Goal: Use online tool/utility: Utilize a website feature to perform a specific function

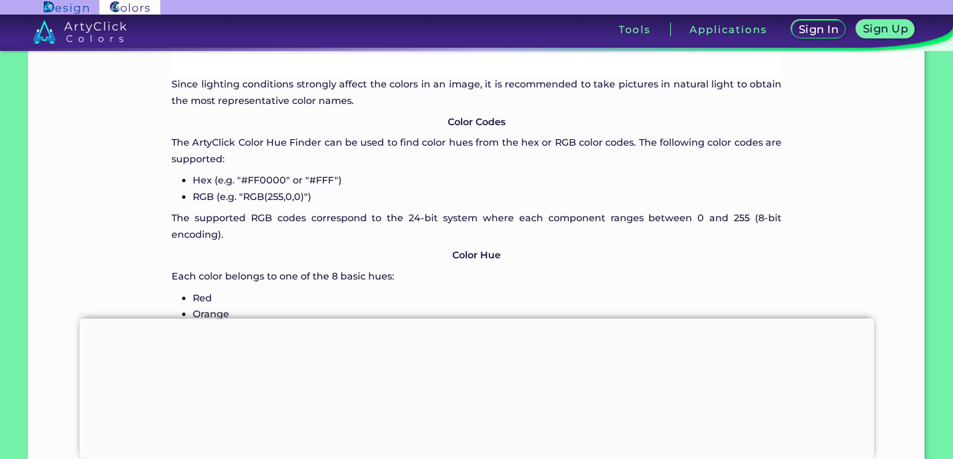
scroll to position [1207, 0]
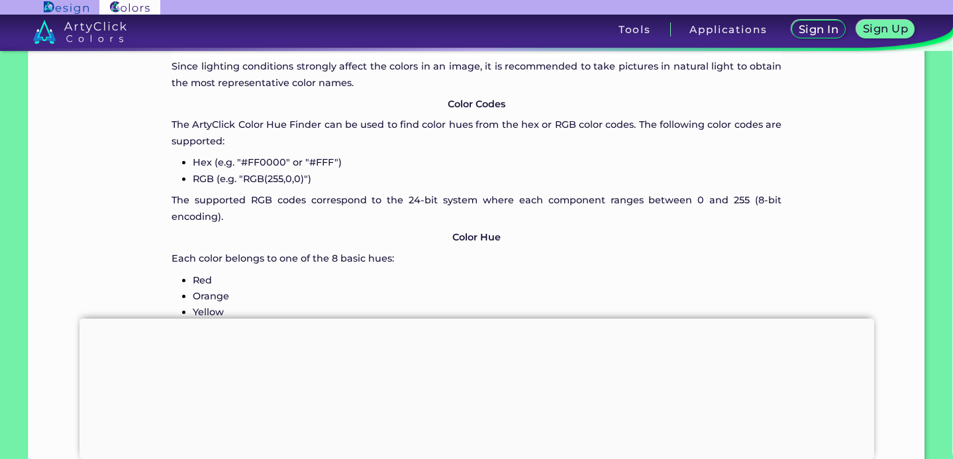
click at [819, 32] on h5 "Sign In" at bounding box center [819, 30] width 36 height 10
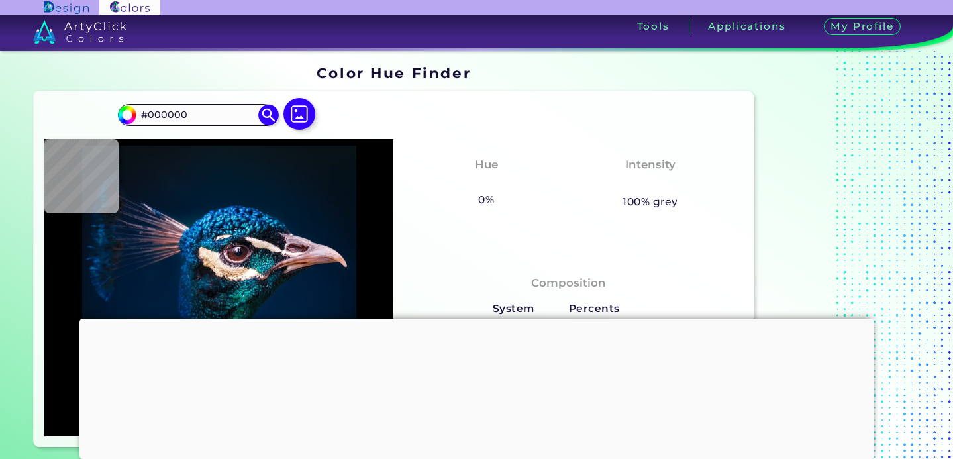
scroll to position [146, 0]
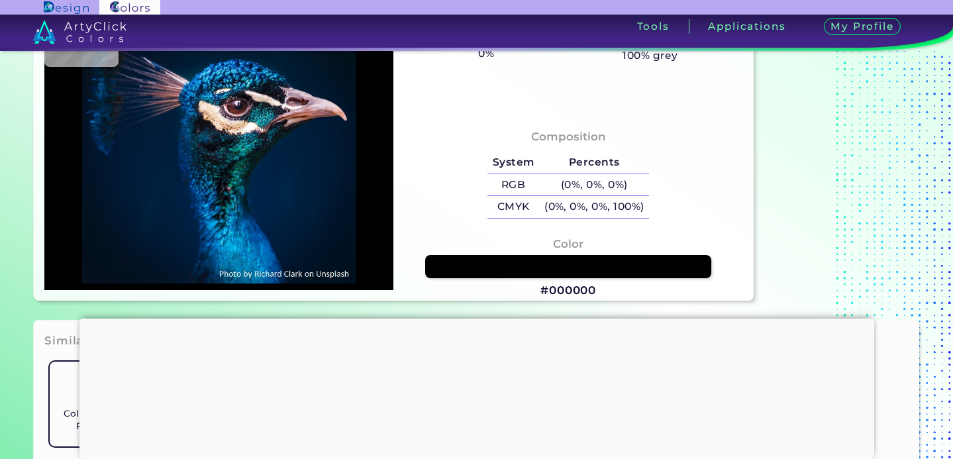
click at [473, 319] on div at bounding box center [476, 319] width 795 height 0
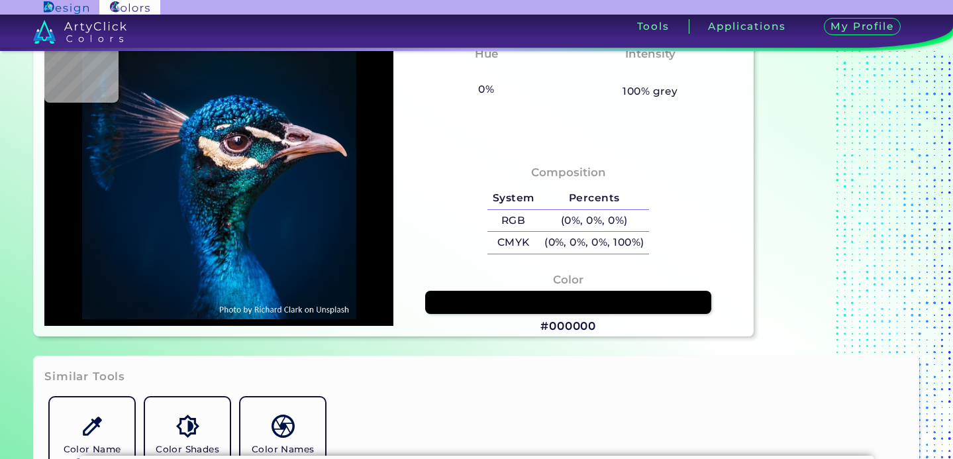
scroll to position [0, 0]
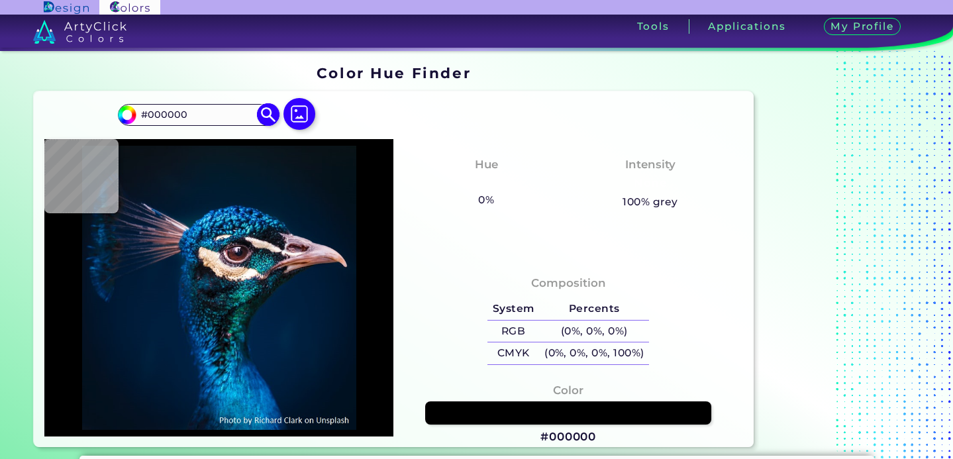
drag, startPoint x: 186, startPoint y: 115, endPoint x: 135, endPoint y: 111, distance: 51.1
click at [135, 111] on div "#000000 #000000 Acadia ◉ Acid Green ◉ Aero Blue ◉ Alabaster ◉ Albescent White ◉…" at bounding box center [198, 114] width 160 height 21
type input "#071218"
type input "#07111a"
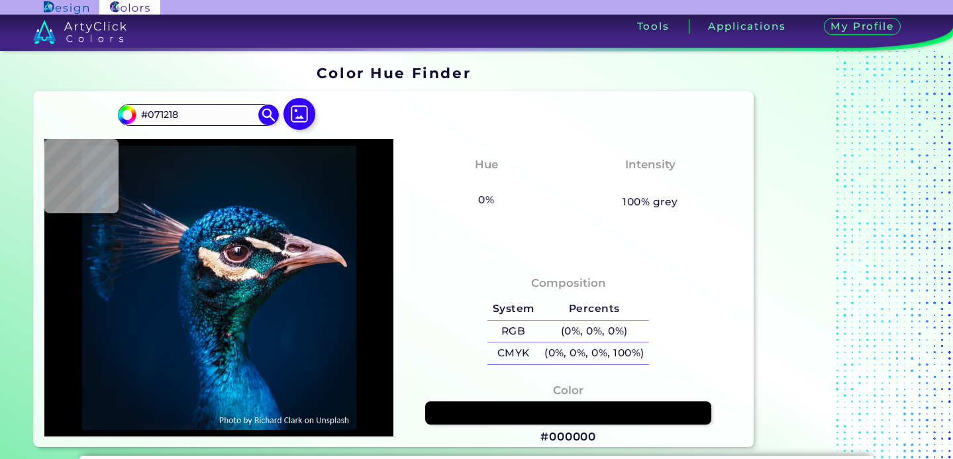
type input "#07111A"
type input "#08121c"
type input "#08121C"
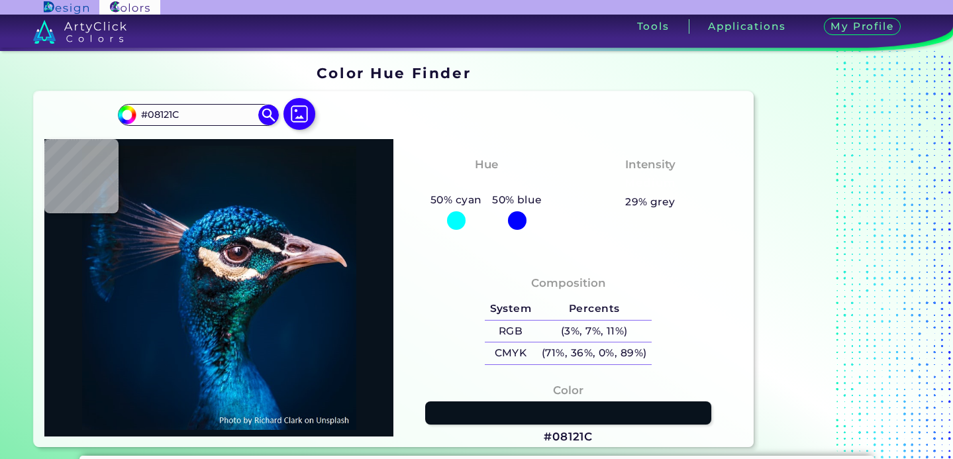
type input "#08121b"
type input "#08121B"
type input "#09131c"
type input "#09131C"
type input "#0a141c"
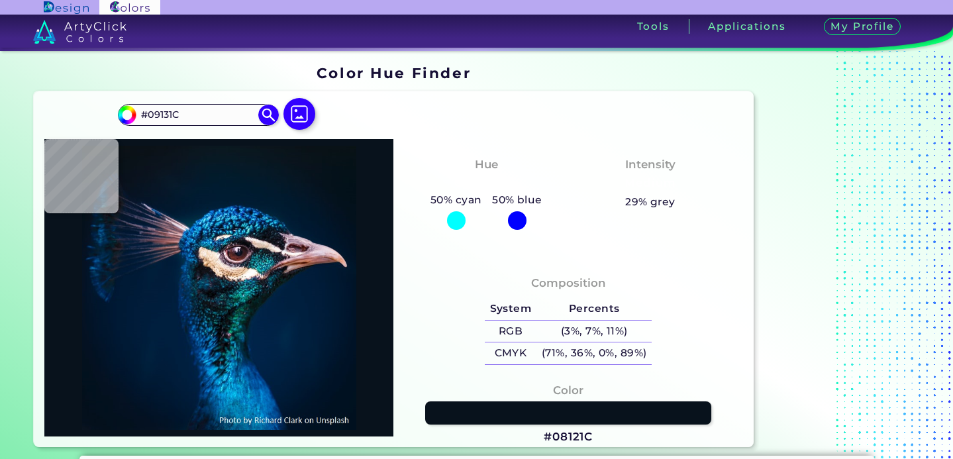
type input "#0A141C"
type input "#0b151e"
drag, startPoint x: 193, startPoint y: 114, endPoint x: 140, endPoint y: 113, distance: 53.0
click at [140, 113] on input "#0B151E" at bounding box center [197, 115] width 123 height 18
paste input "47b9db"
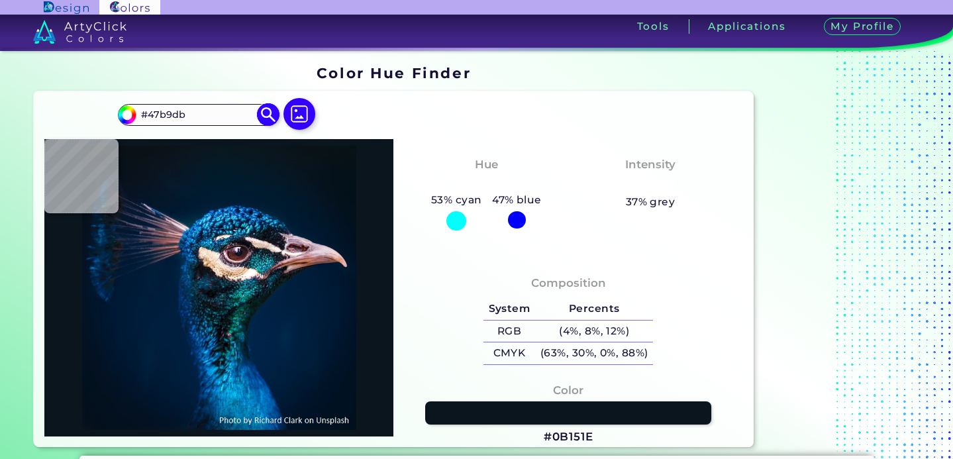
type input "#47b9db"
type input "#47B9DB"
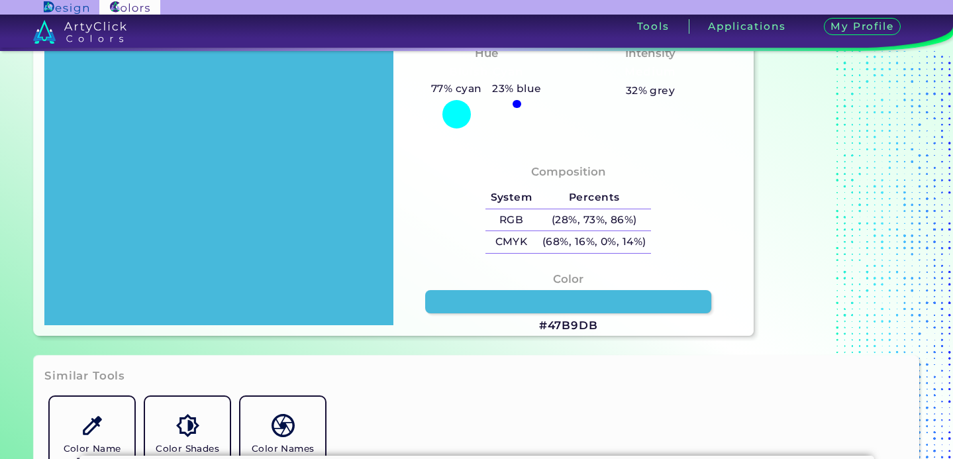
scroll to position [113, 0]
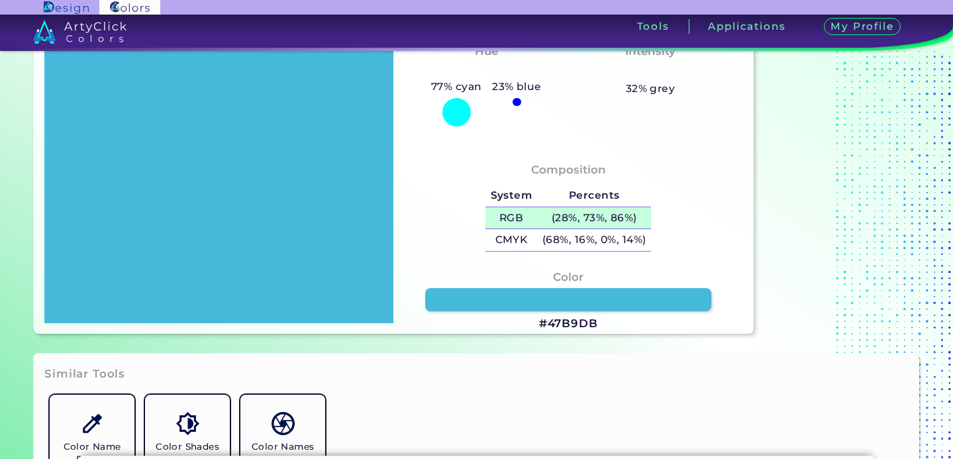
click at [557, 217] on h5 "(28%, 73%, 86%)" at bounding box center [594, 218] width 114 height 22
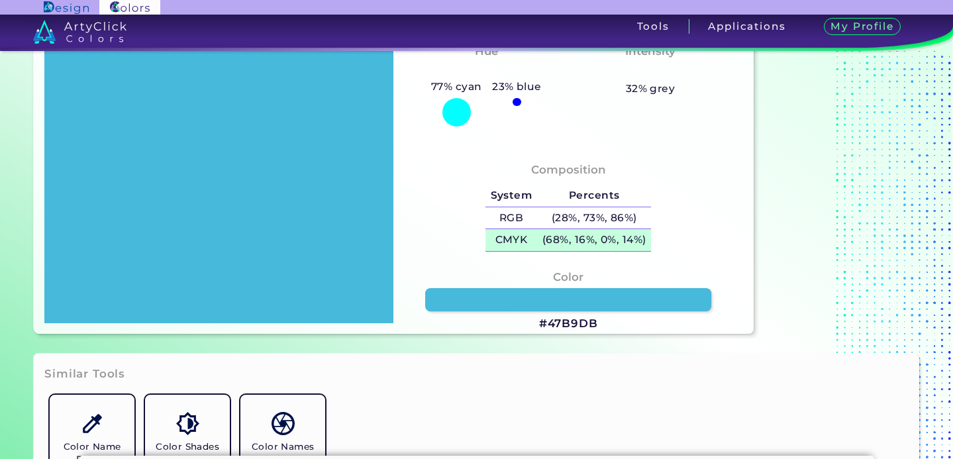
click at [566, 243] on h5 "(68%, 16%, 0%, 14%)" at bounding box center [594, 240] width 114 height 22
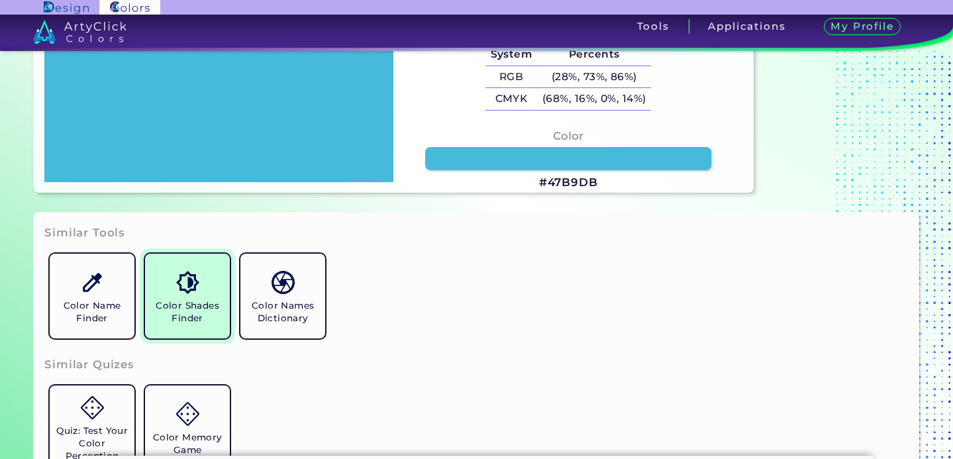
scroll to position [256, 0]
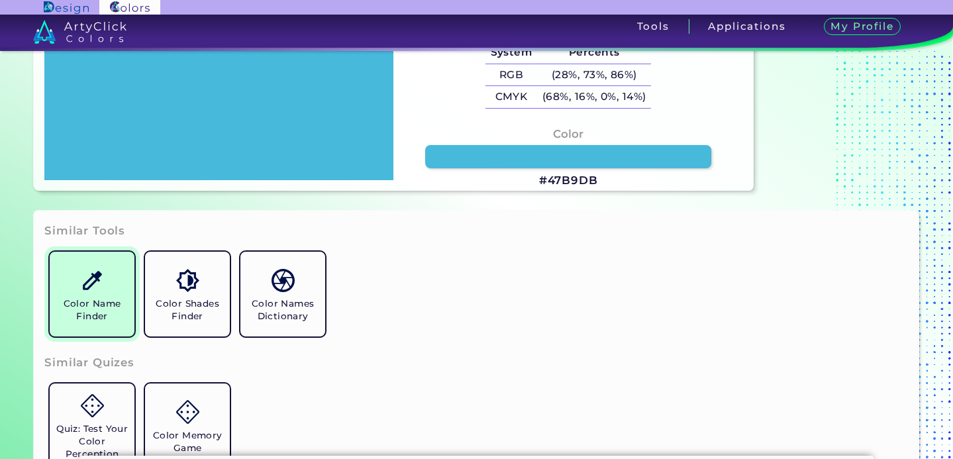
click at [83, 317] on h5 "Color Name Finder" at bounding box center [92, 309] width 74 height 25
